Goal: Find contact information: Find contact information

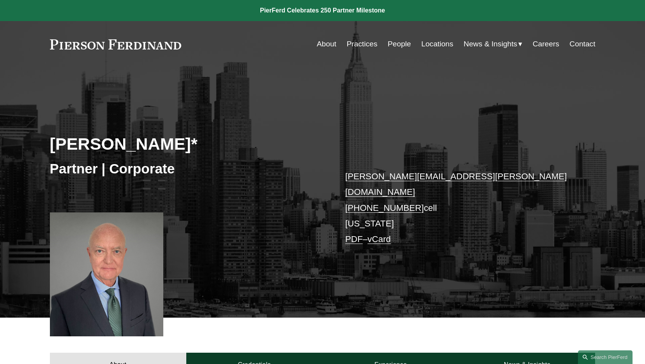
scroll to position [184, 0]
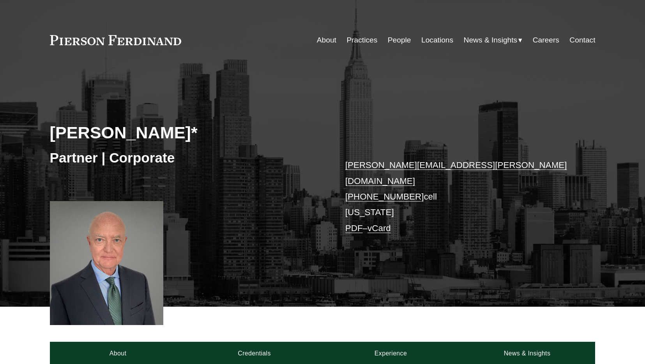
scroll to position [184, 0]
